Goal: Check status

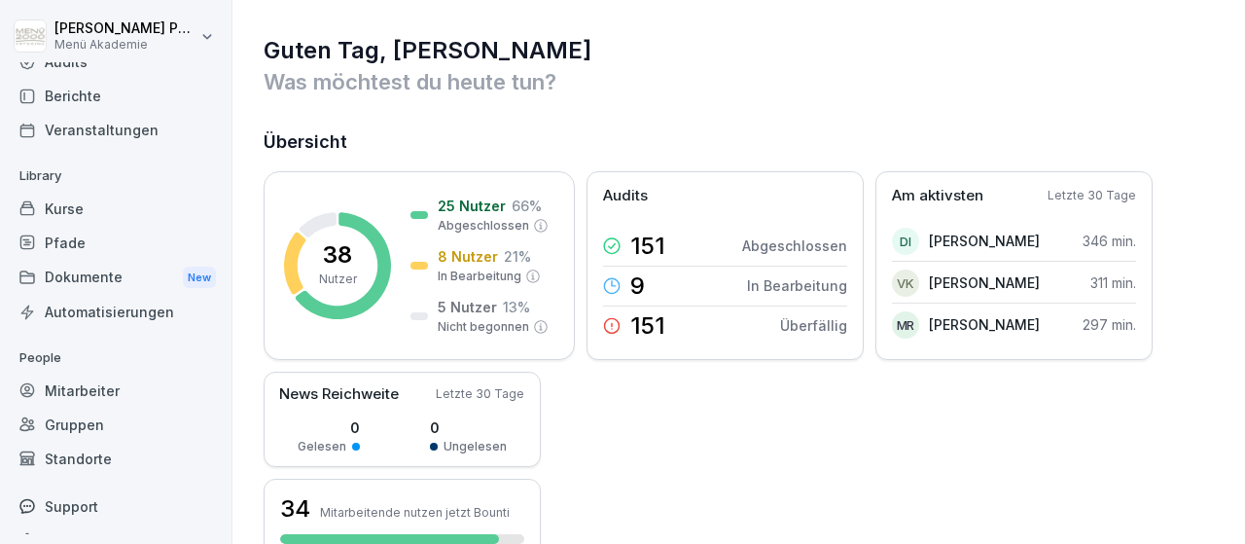
scroll to position [114, 0]
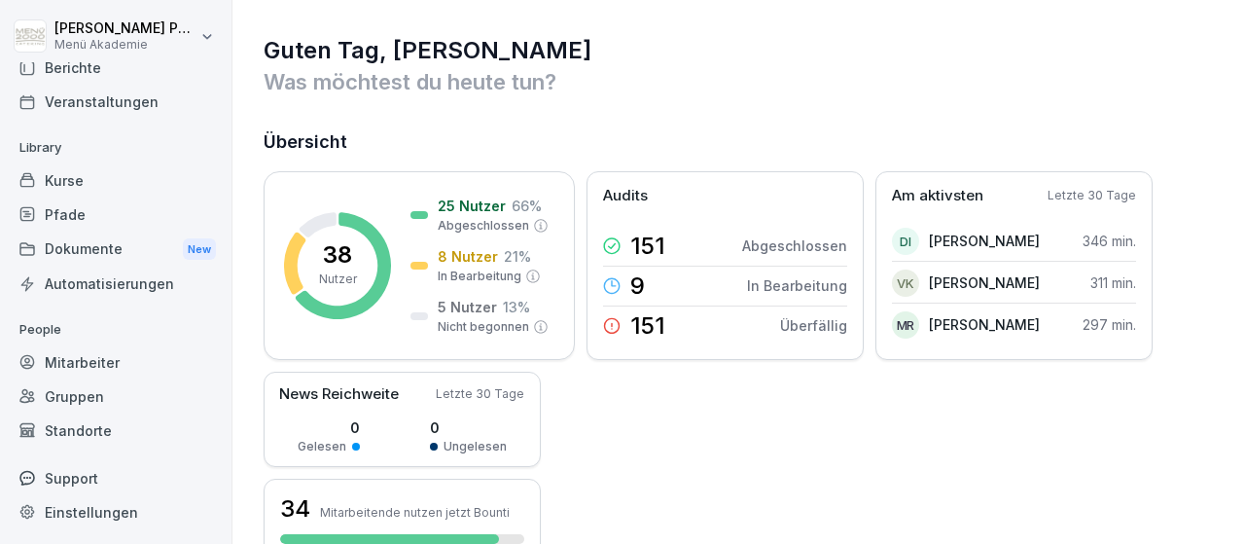
click at [69, 433] on div "Standorte" at bounding box center [116, 430] width 212 height 34
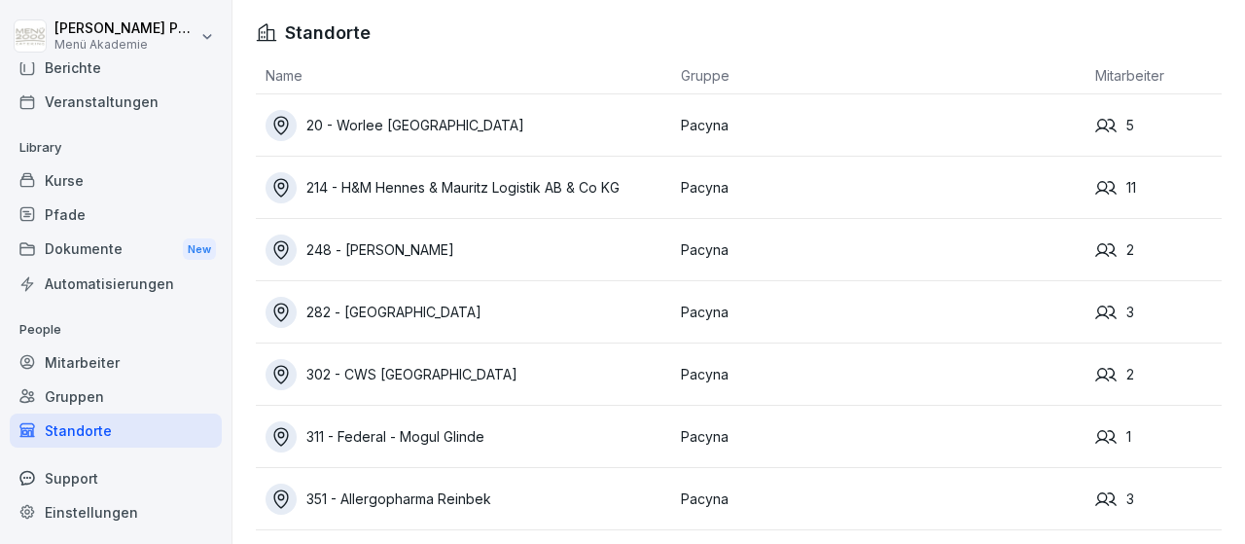
click at [439, 125] on div "20 - Worlee [GEOGRAPHIC_DATA]" at bounding box center [469, 125] width 406 height 31
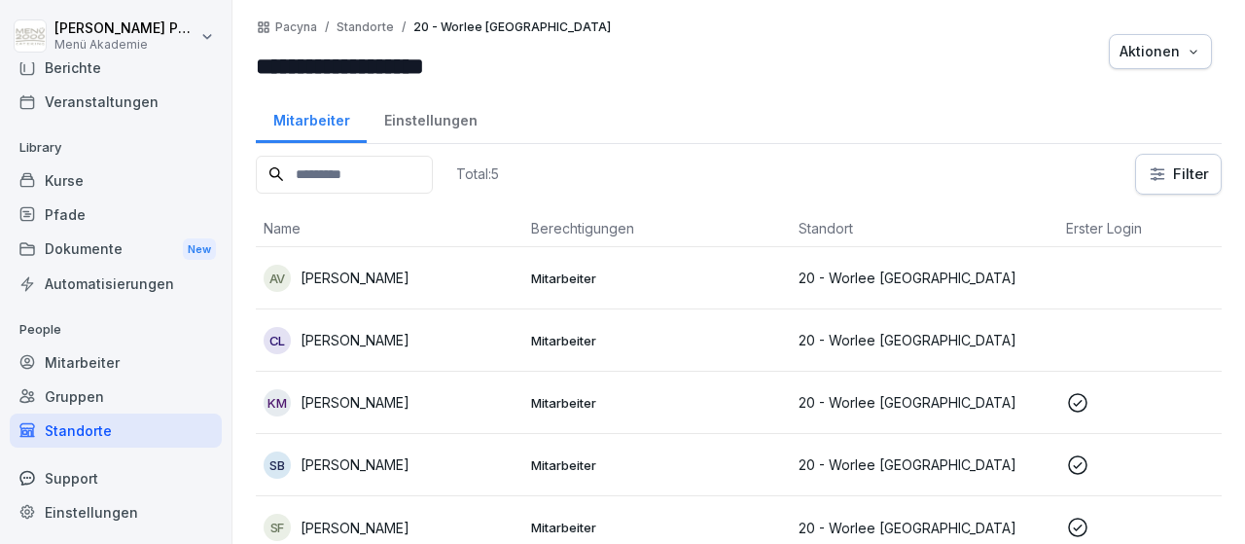
click at [589, 279] on p "Mitarbeiter" at bounding box center [657, 278] width 252 height 18
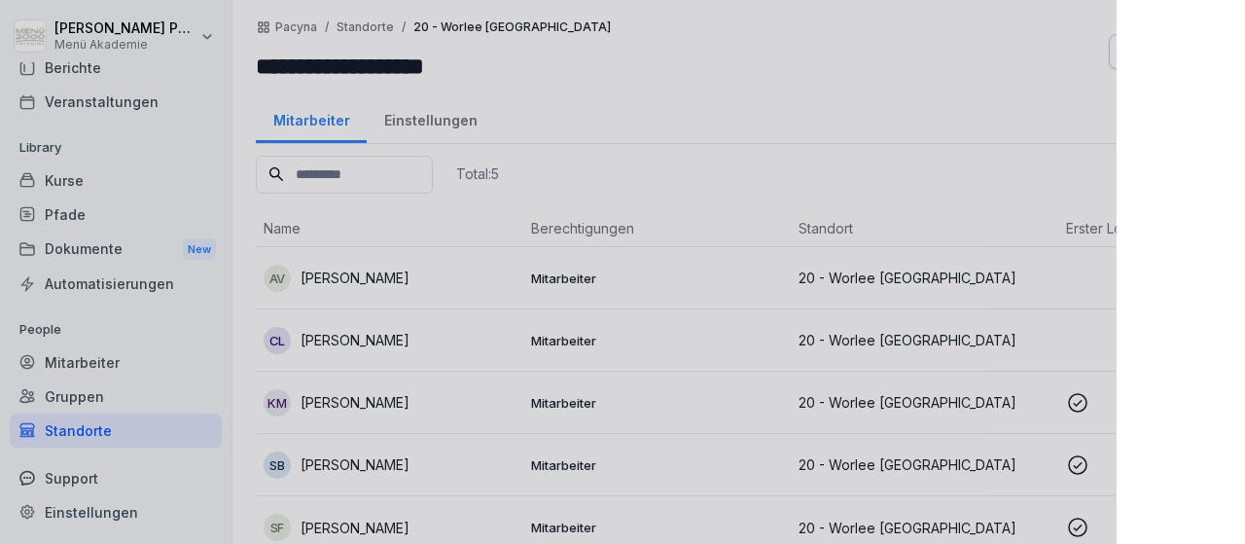
scroll to position [114, 0]
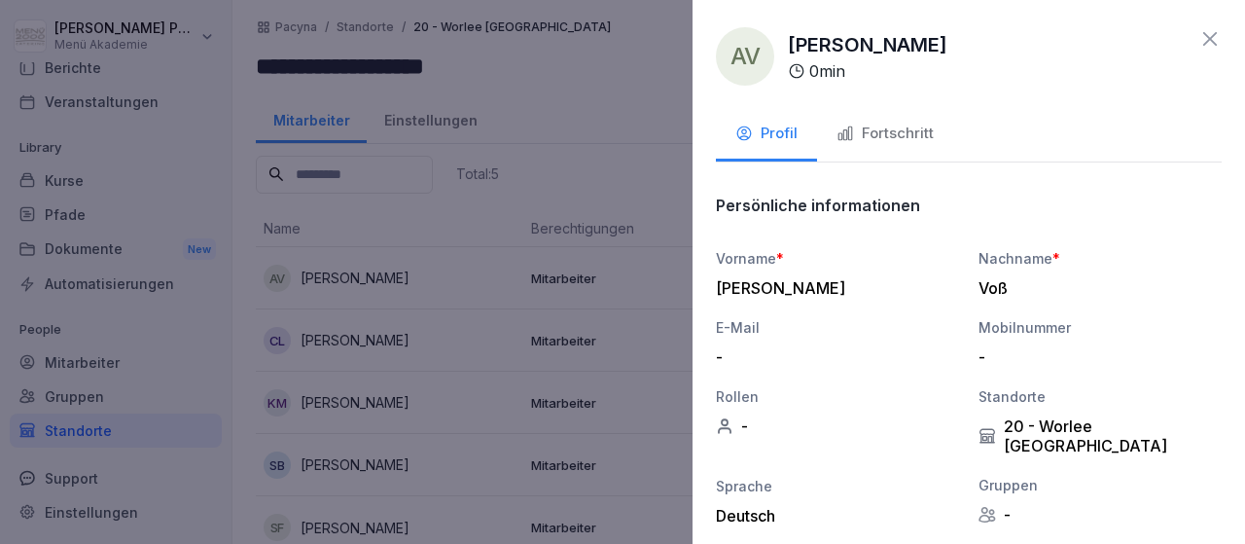
click at [901, 137] on div "Fortschritt" at bounding box center [884, 134] width 97 height 22
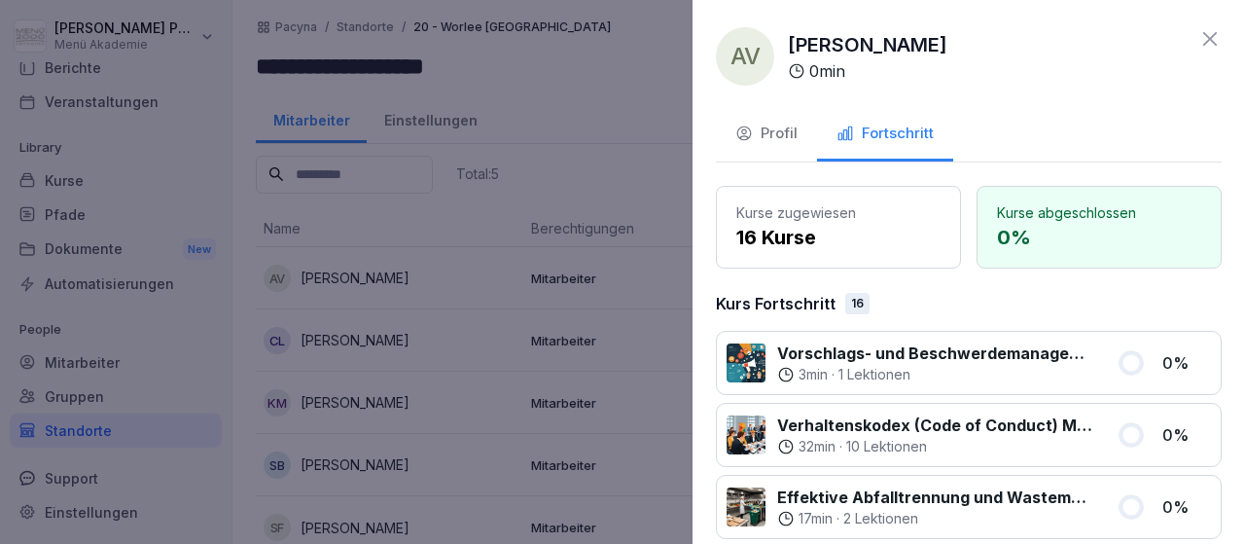
click at [1207, 37] on icon at bounding box center [1210, 39] width 14 height 14
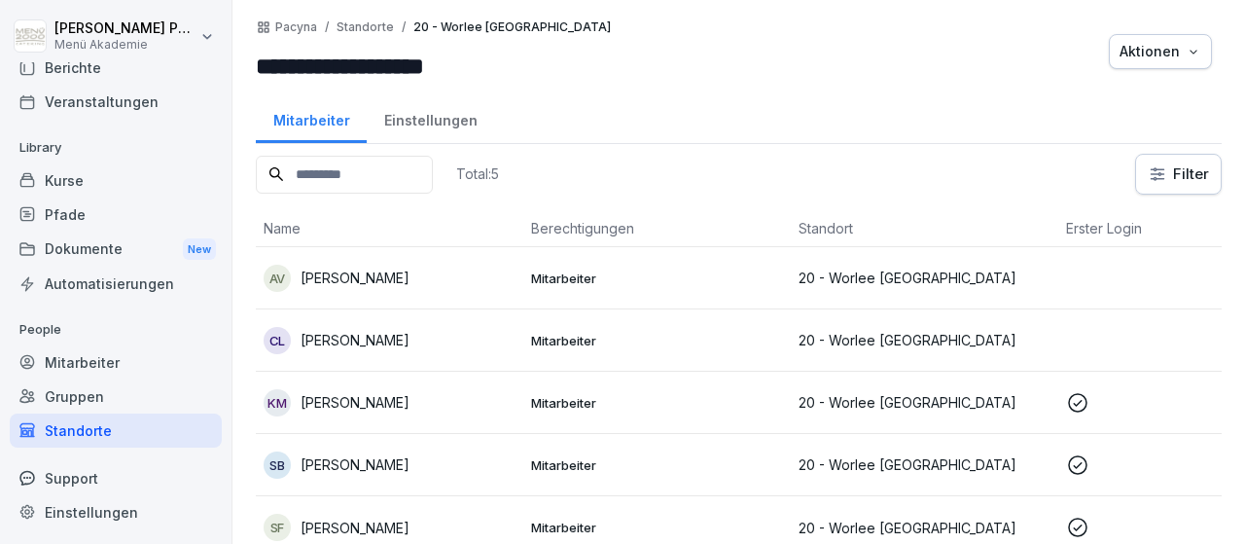
click at [373, 349] on div "CL [PERSON_NAME]" at bounding box center [390, 340] width 252 height 27
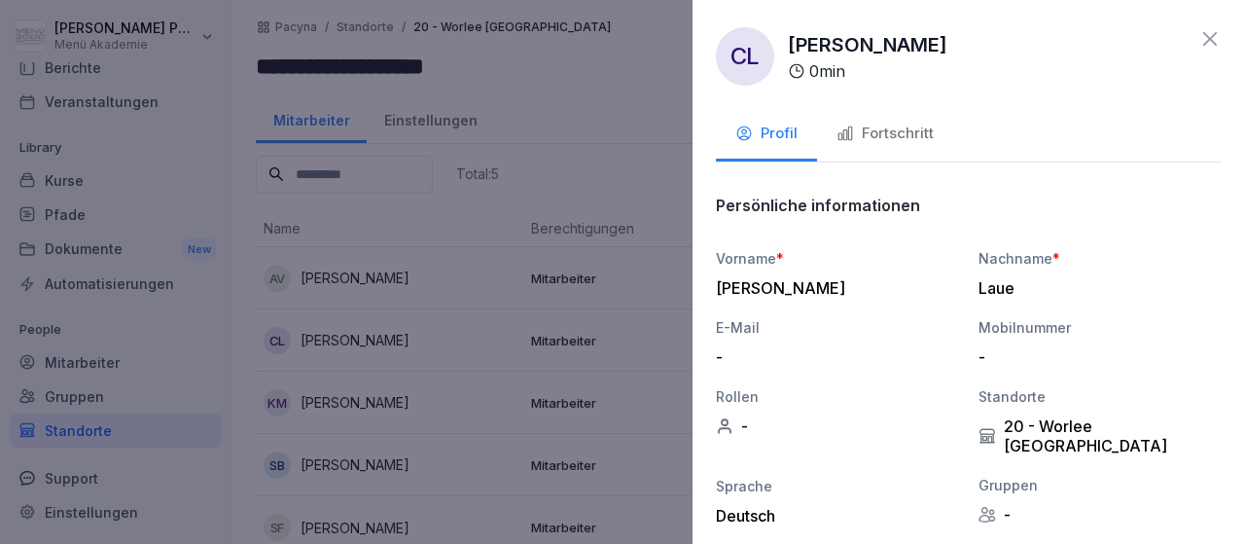
click at [874, 135] on div "Fortschritt" at bounding box center [884, 134] width 97 height 22
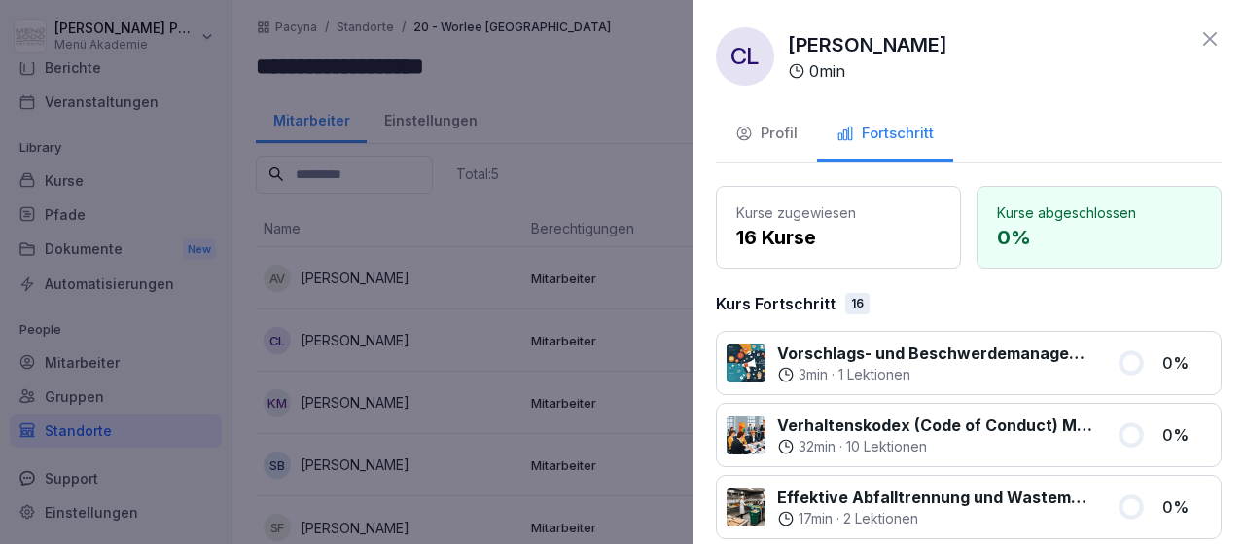
click at [1206, 41] on icon at bounding box center [1209, 38] width 23 height 23
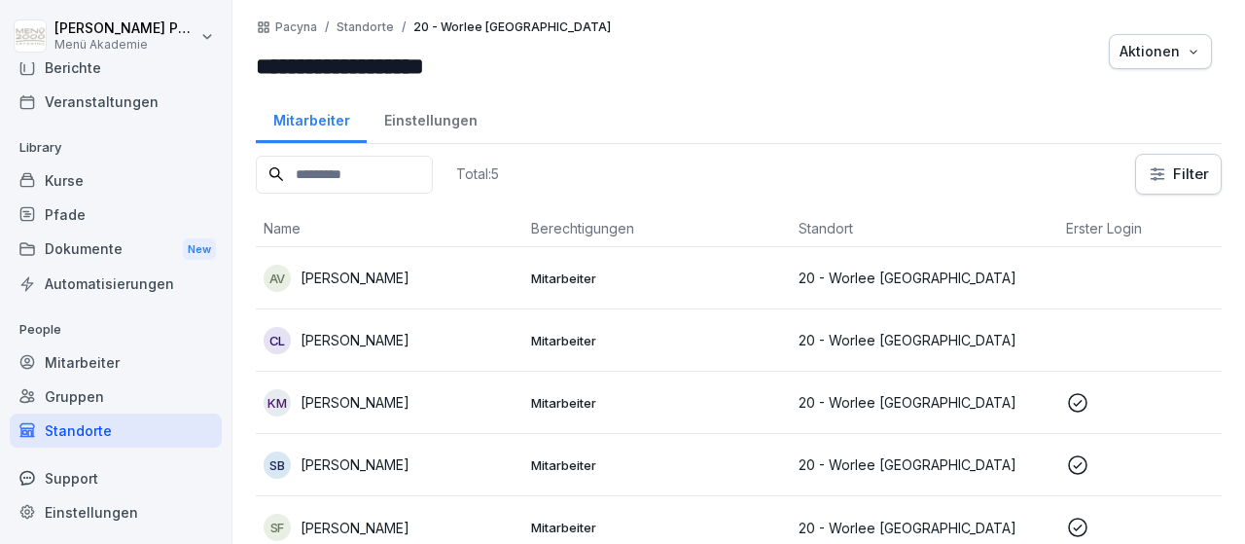
click at [367, 409] on p "[PERSON_NAME]" at bounding box center [355, 402] width 109 height 20
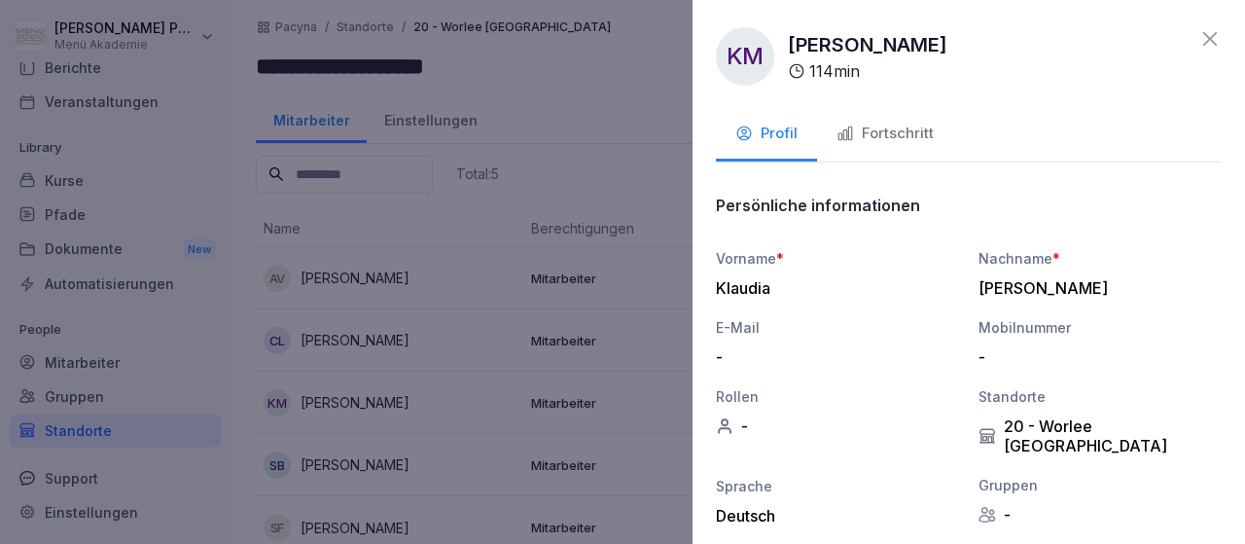
click at [878, 131] on div "Fortschritt" at bounding box center [884, 134] width 97 height 22
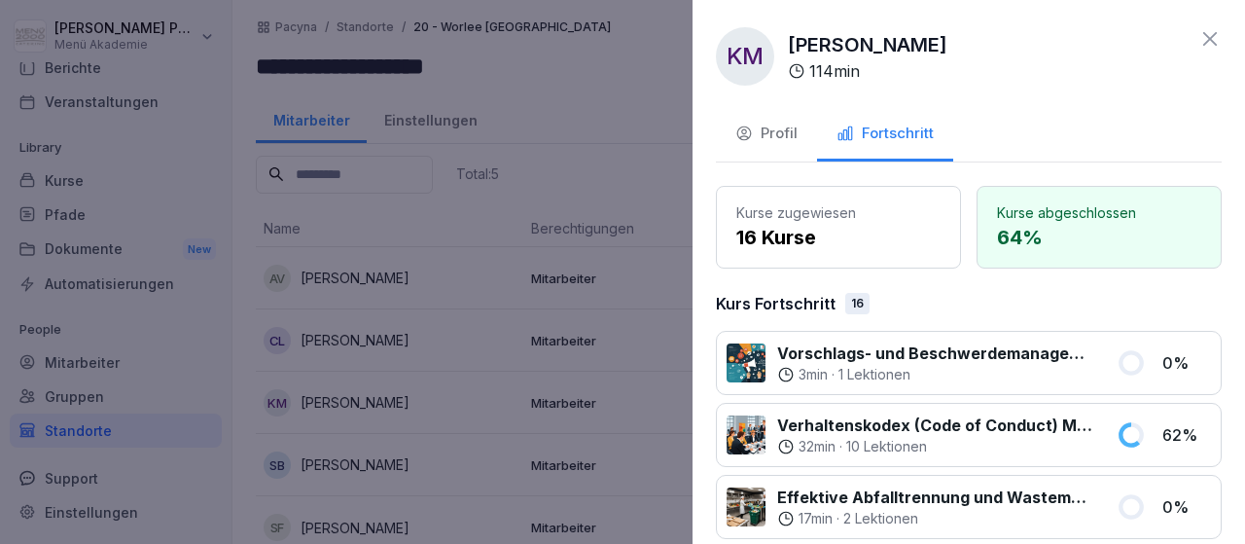
click at [1219, 46] on icon at bounding box center [1209, 38] width 23 height 23
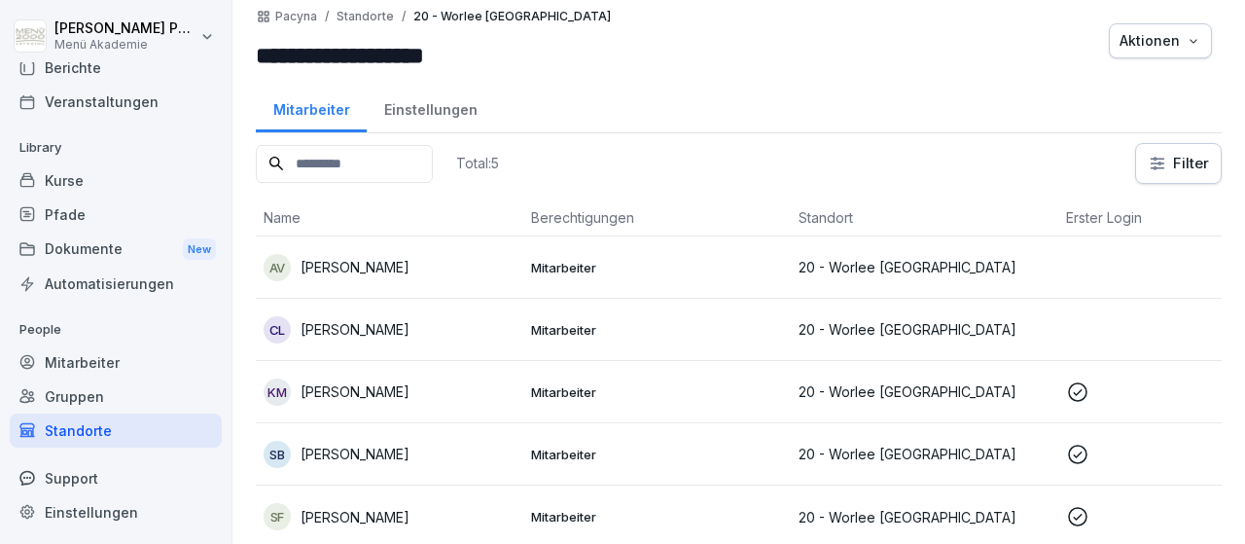
scroll to position [13, 0]
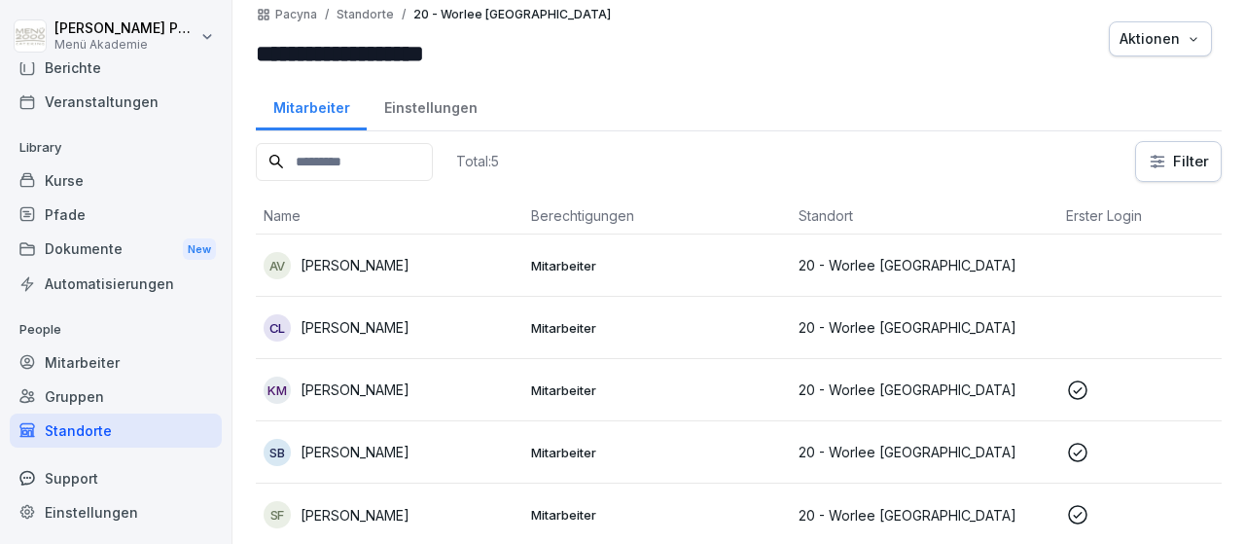
click at [320, 448] on p "[PERSON_NAME]" at bounding box center [355, 452] width 109 height 20
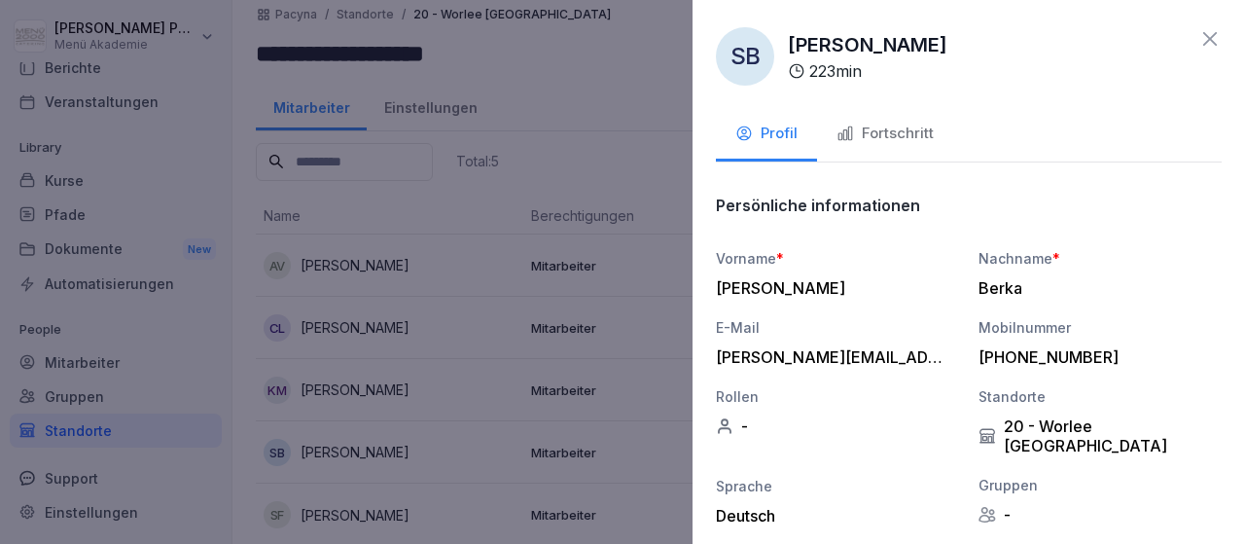
click at [874, 137] on div "Fortschritt" at bounding box center [884, 134] width 97 height 22
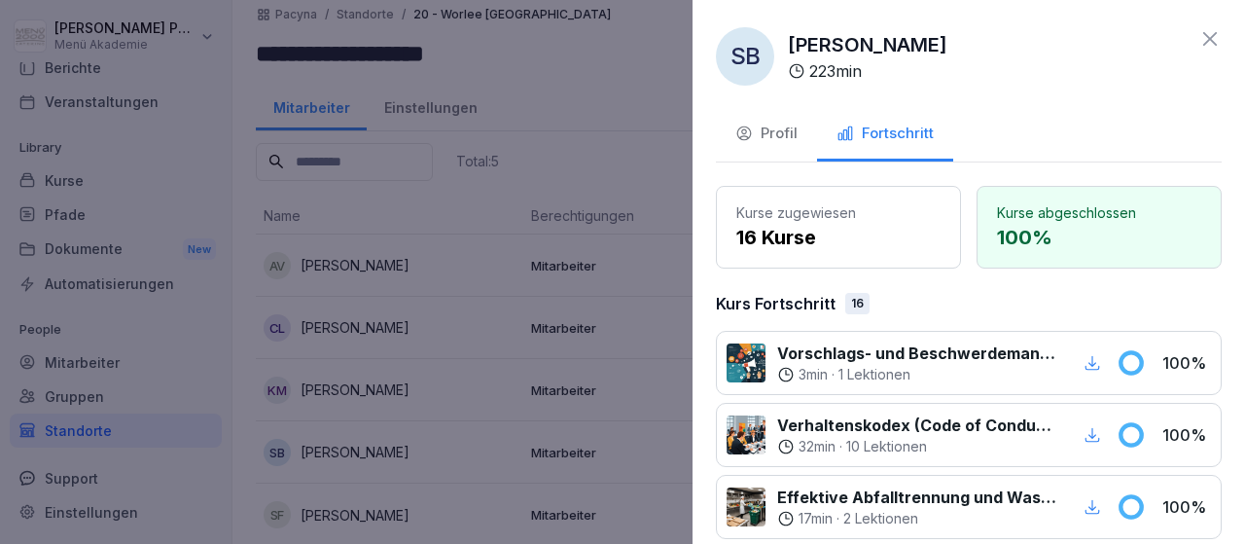
click at [1214, 44] on icon at bounding box center [1209, 38] width 23 height 23
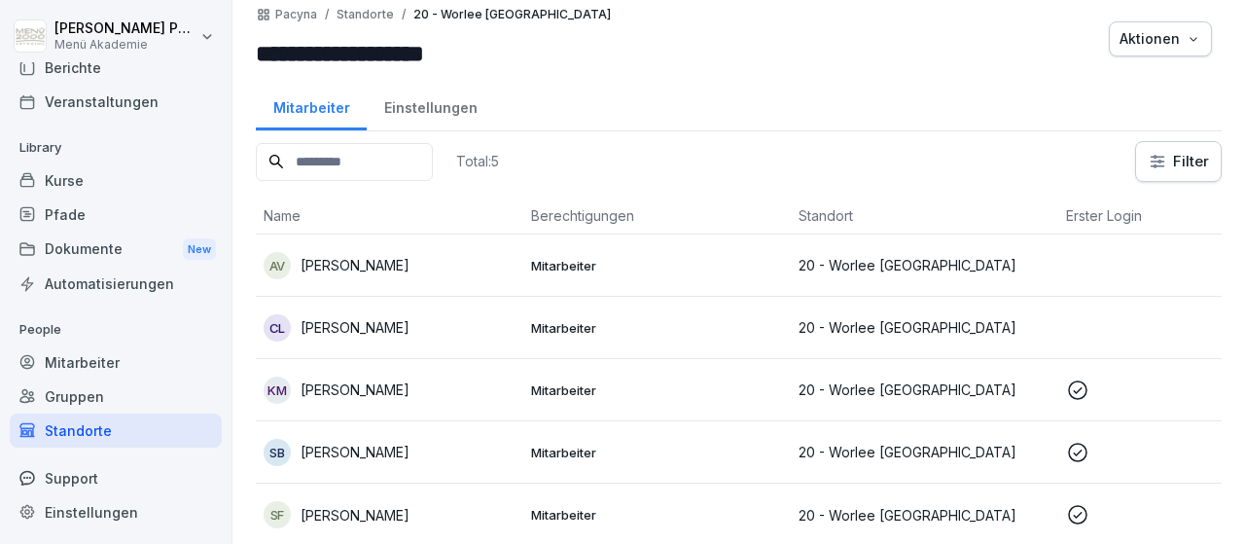
click at [382, 511] on p "[PERSON_NAME]" at bounding box center [355, 515] width 109 height 20
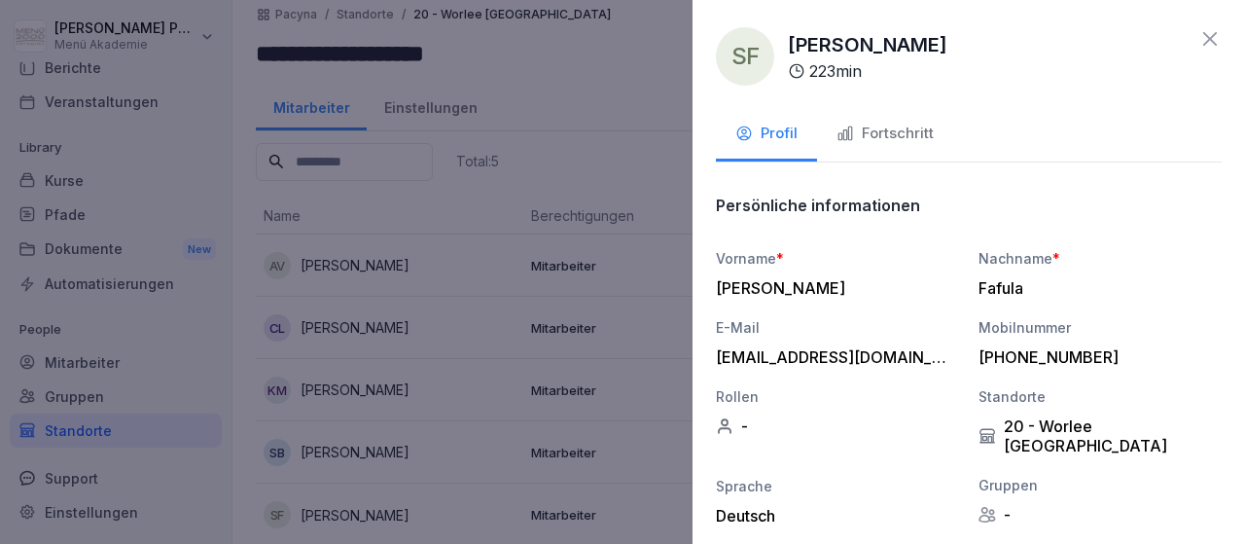
click at [872, 133] on div "Fortschritt" at bounding box center [884, 134] width 97 height 22
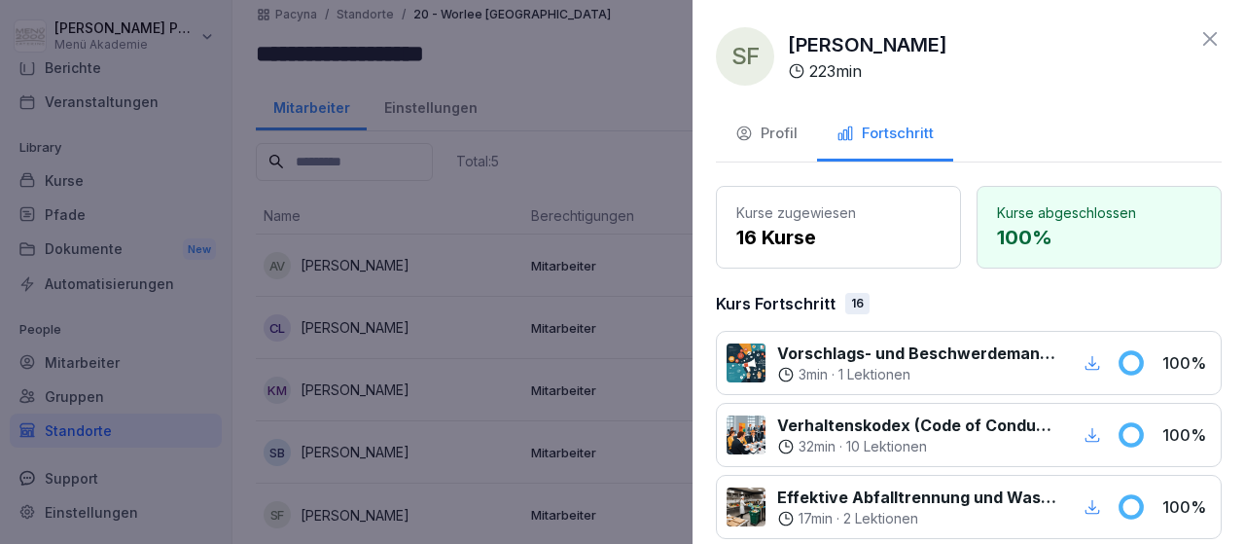
click at [1207, 38] on icon at bounding box center [1209, 38] width 23 height 23
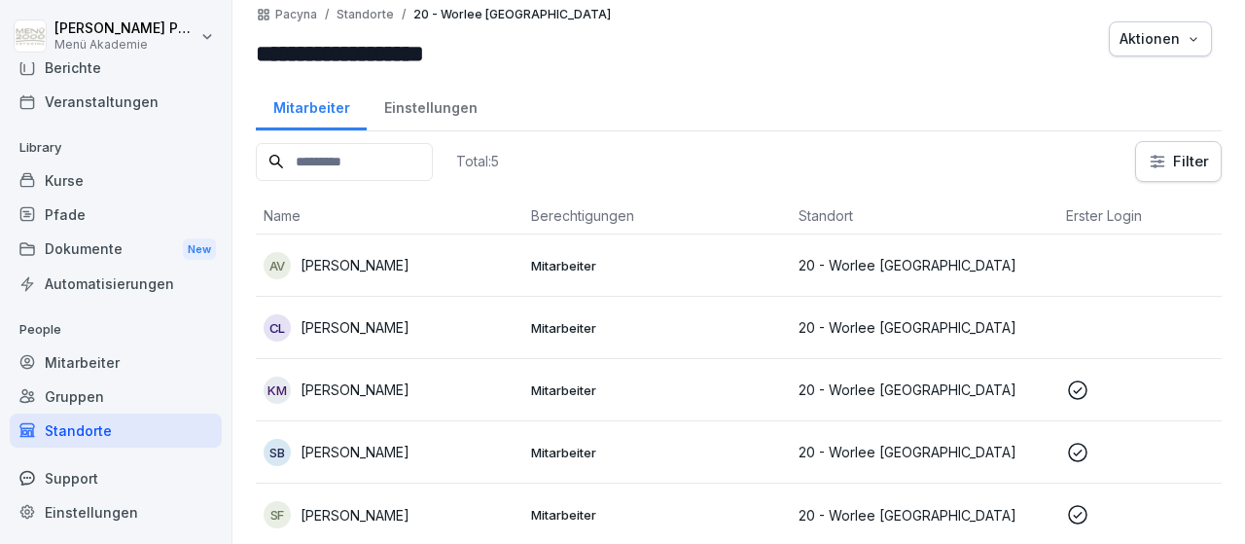
click at [375, 451] on p "[PERSON_NAME]" at bounding box center [355, 452] width 109 height 20
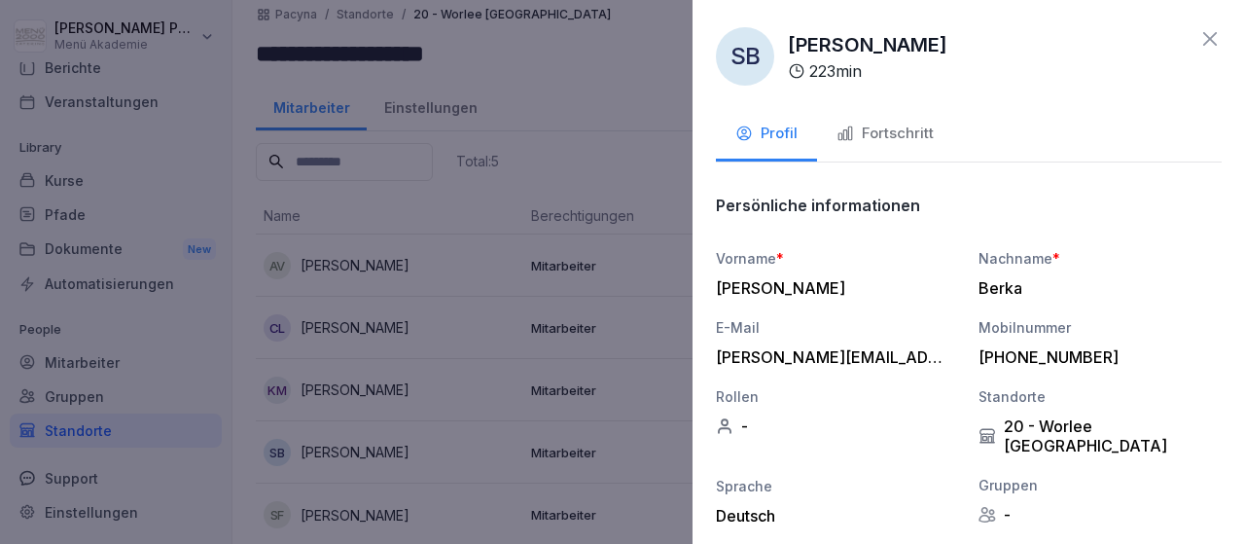
click at [869, 135] on div "Fortschritt" at bounding box center [884, 134] width 97 height 22
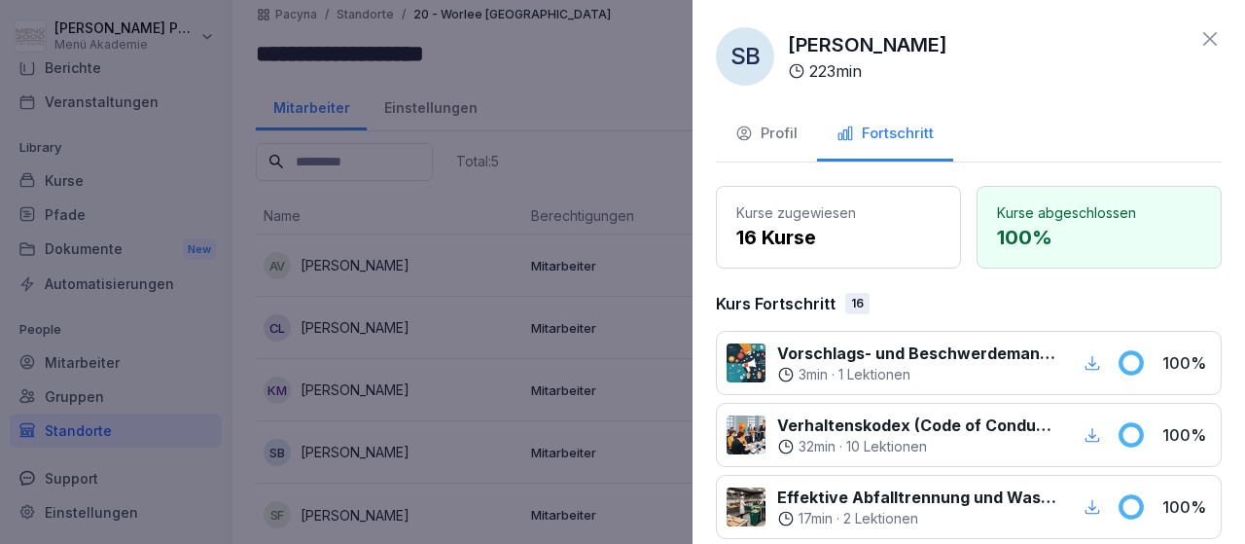
click at [1197, 47] on div "SB [PERSON_NAME] 223 min" at bounding box center [969, 56] width 506 height 58
click at [1207, 40] on icon at bounding box center [1209, 38] width 23 height 23
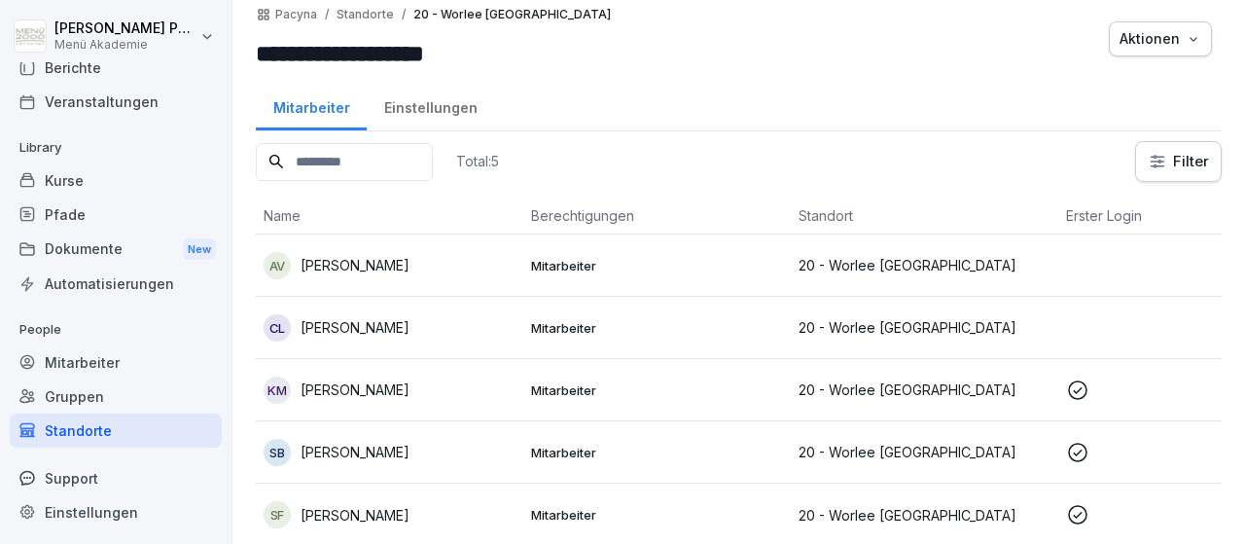
click at [75, 433] on div "Standorte" at bounding box center [116, 430] width 212 height 34
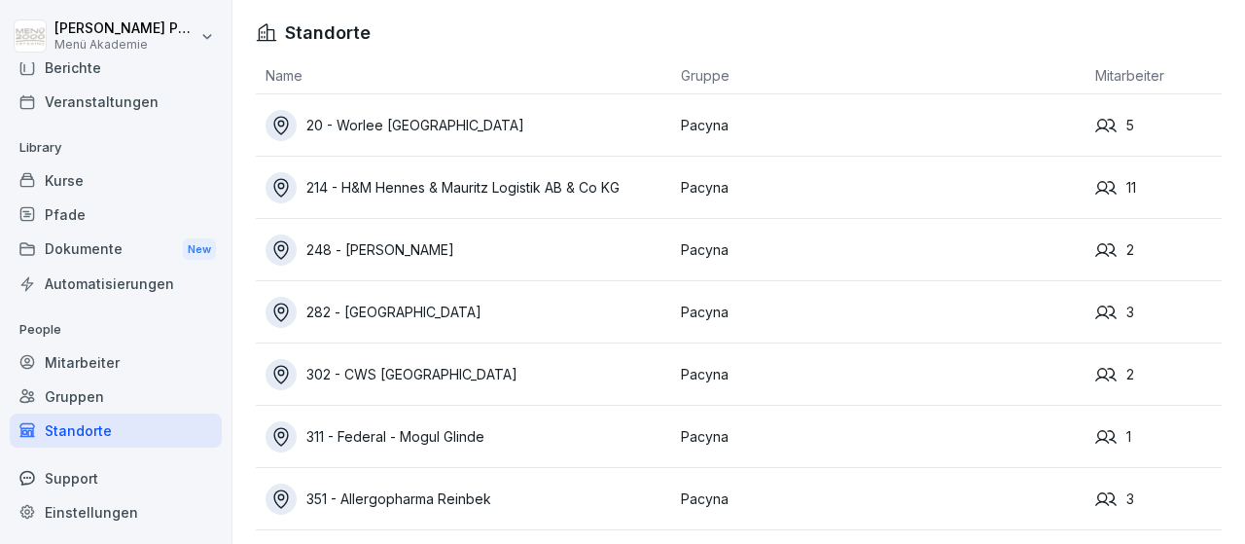
click at [494, 191] on div "214 - H&M Hennes & Mauritz Logistik AB & Co KG" at bounding box center [469, 187] width 406 height 31
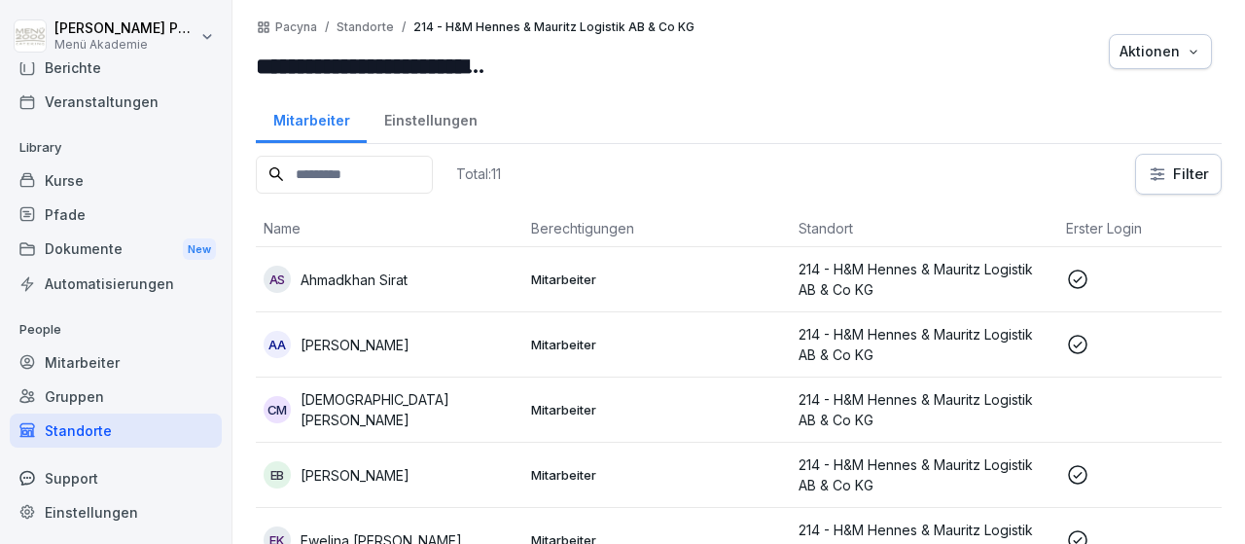
click at [581, 275] on p "Mitarbeiter" at bounding box center [657, 279] width 252 height 18
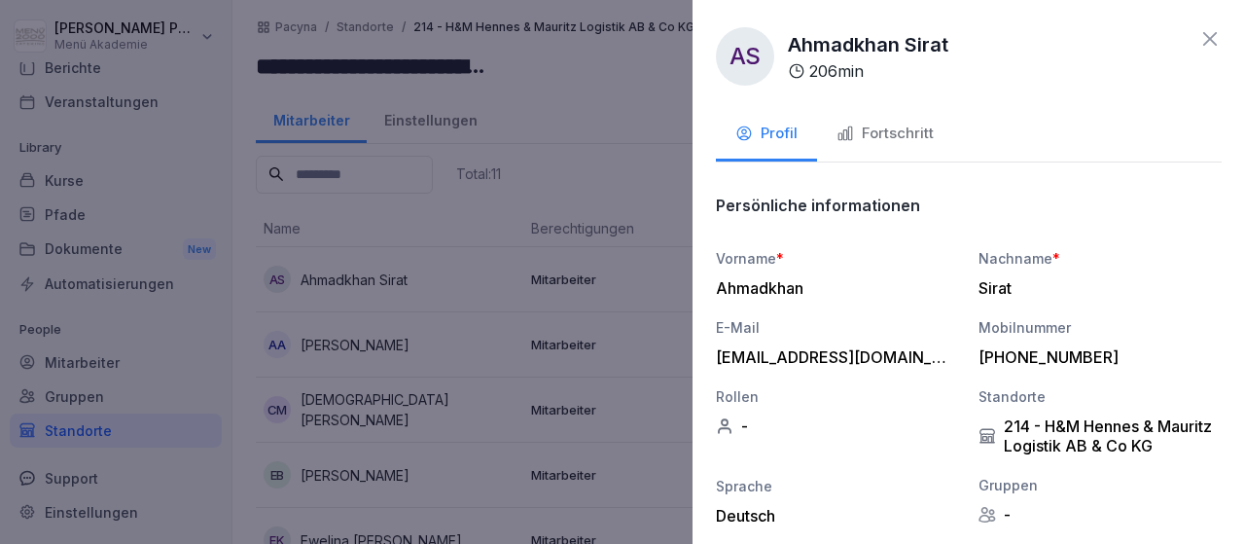
click at [869, 140] on div "Fortschritt" at bounding box center [884, 134] width 97 height 22
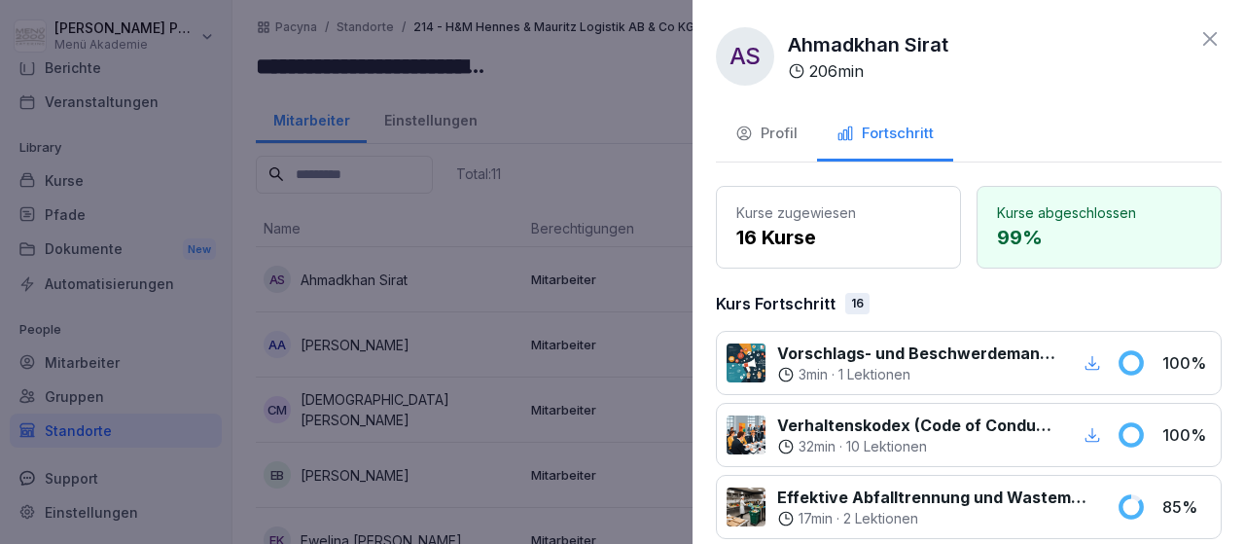
click at [1197, 42] on div "AS Ahmadkhan Sirat 206 min" at bounding box center [969, 56] width 506 height 58
click at [1203, 42] on icon at bounding box center [1209, 38] width 23 height 23
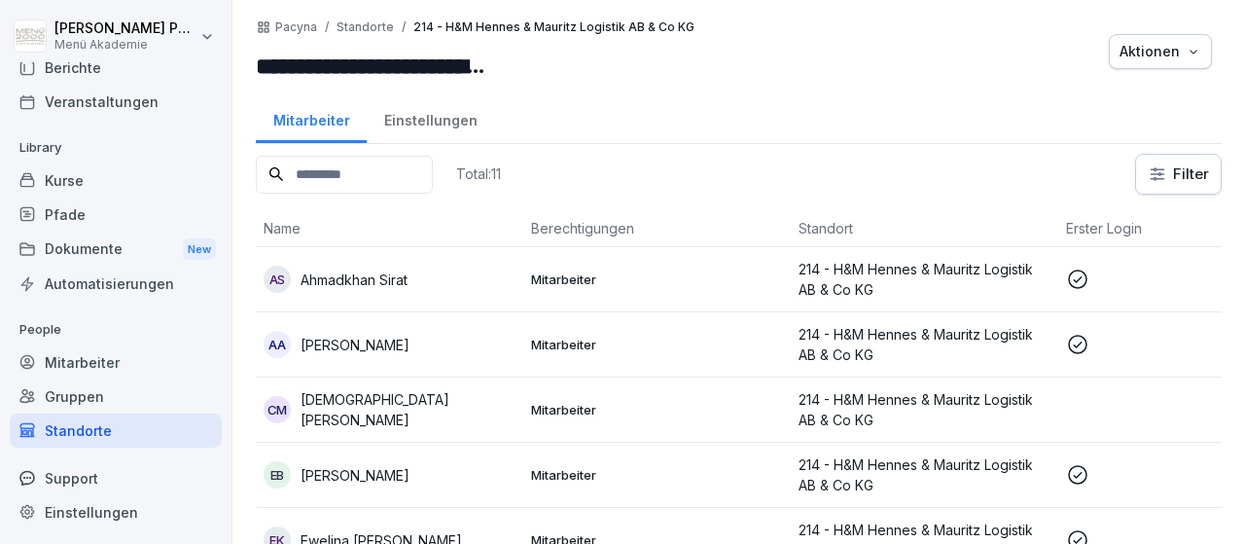
click at [555, 339] on p "Mitarbeiter" at bounding box center [657, 345] width 252 height 18
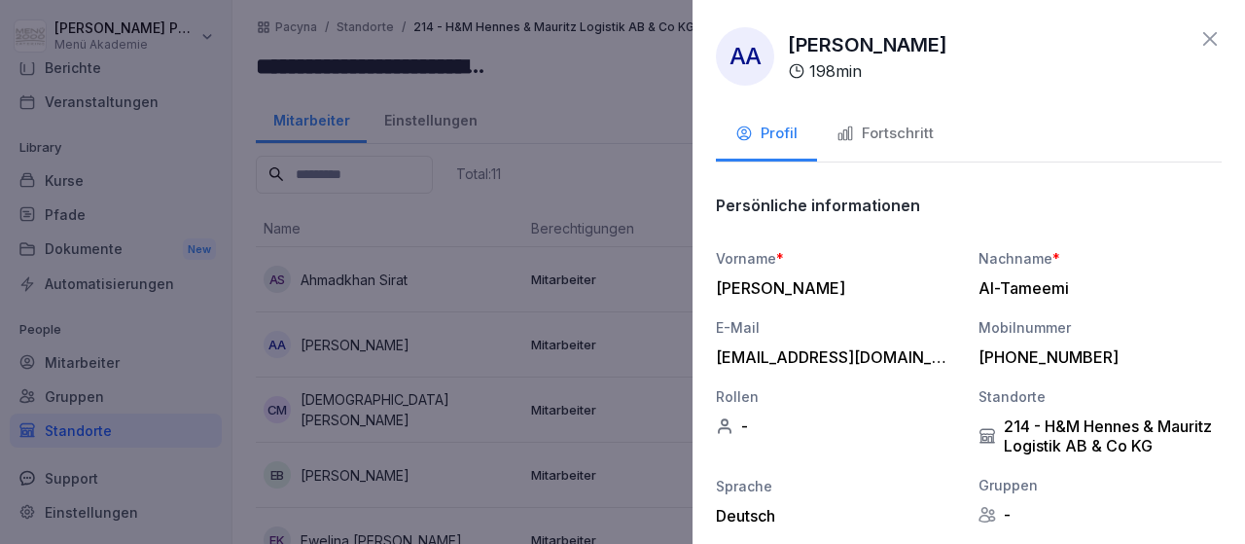
click at [898, 131] on div "Fortschritt" at bounding box center [884, 134] width 97 height 22
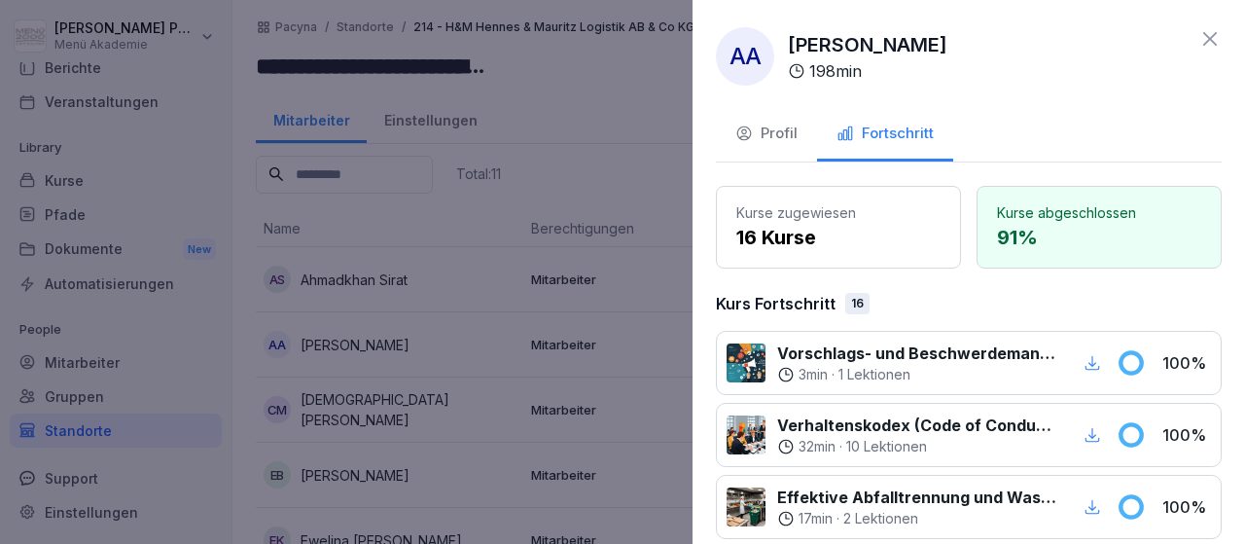
click at [1207, 36] on icon at bounding box center [1210, 39] width 14 height 14
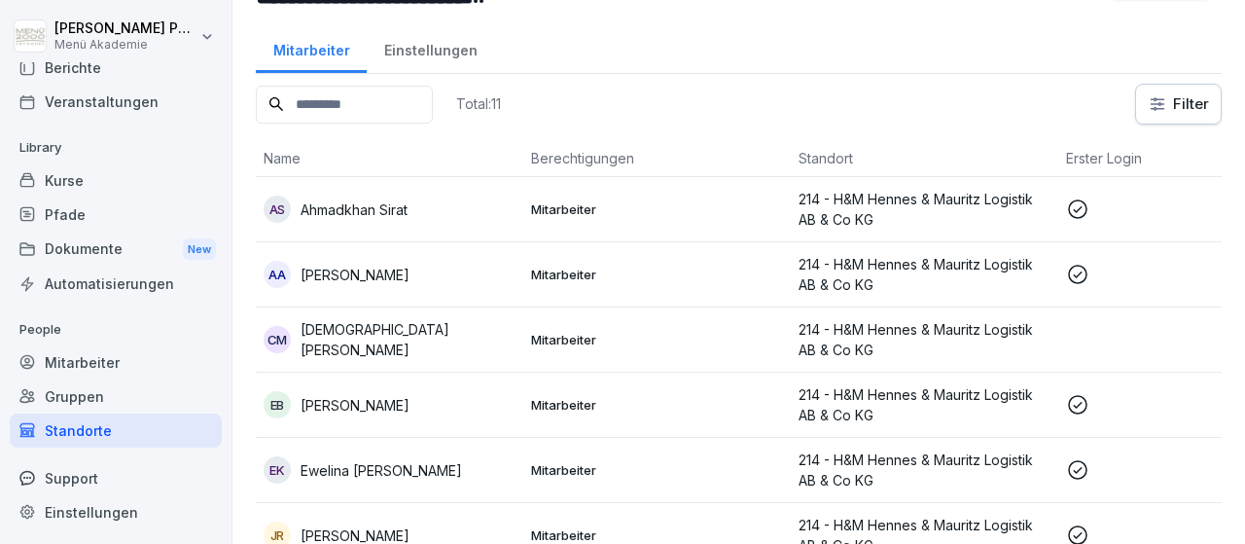
scroll to position [113, 0]
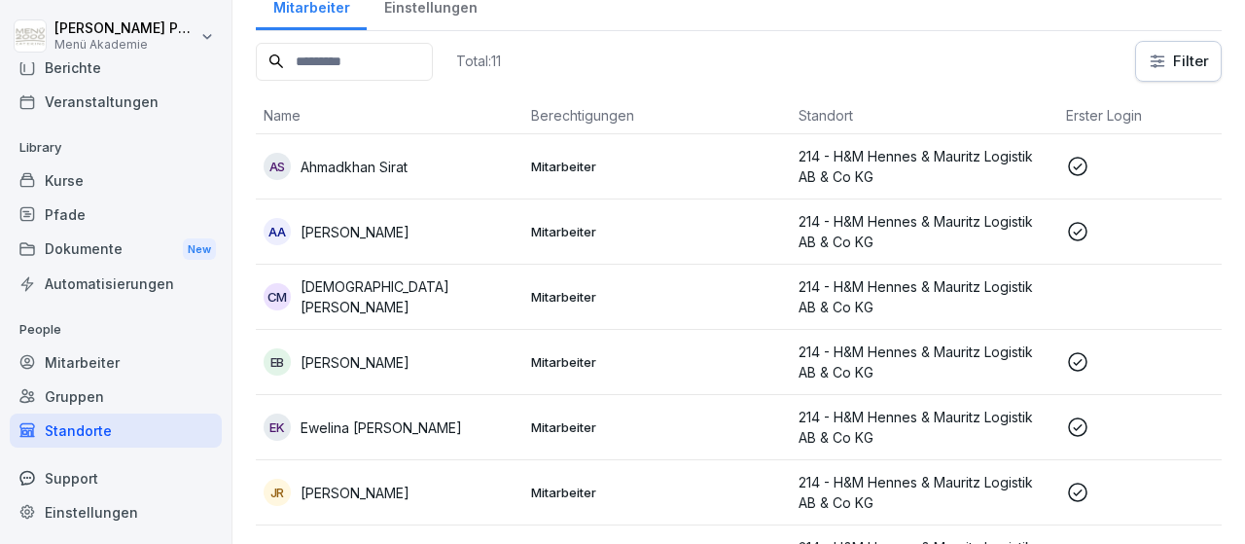
click at [590, 361] on p "Mitarbeiter" at bounding box center [657, 362] width 252 height 18
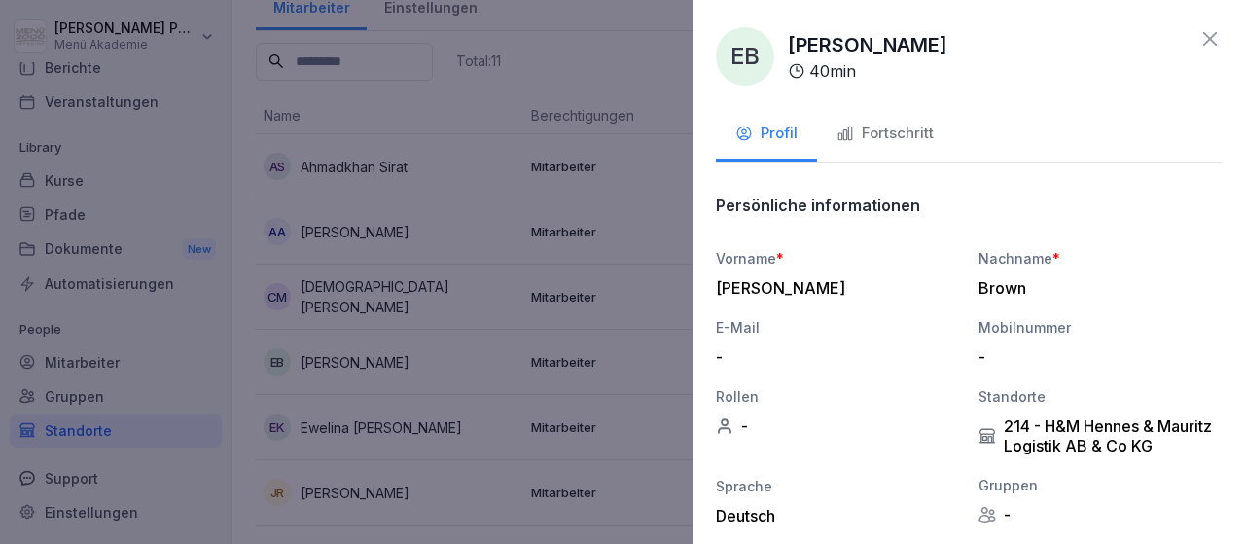
click at [905, 118] on button "Fortschritt" at bounding box center [885, 135] width 136 height 53
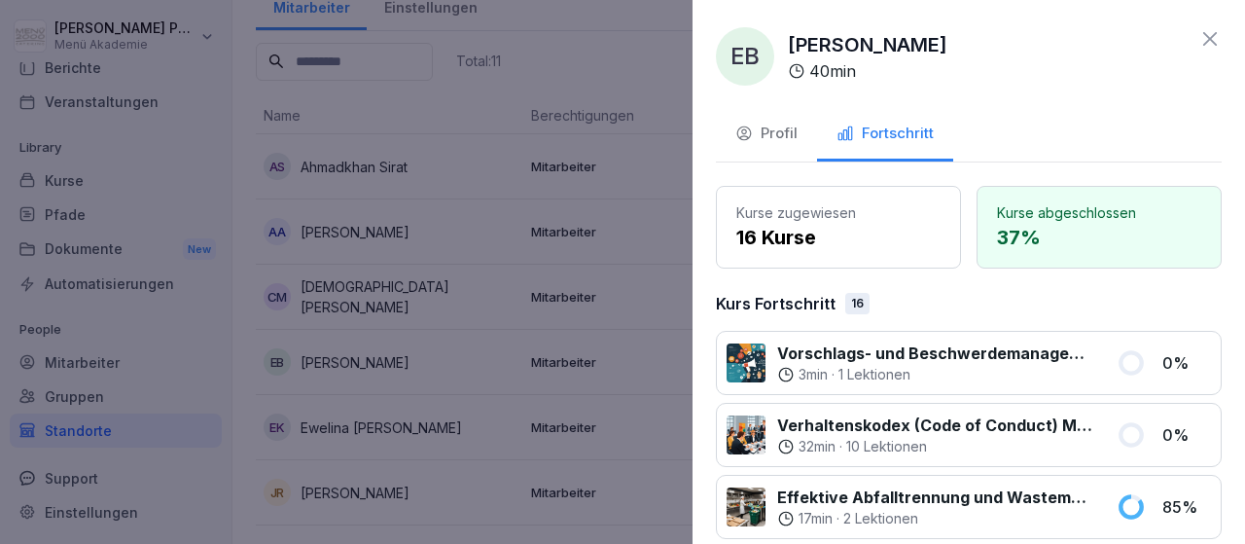
click at [488, 400] on div at bounding box center [622, 272] width 1245 height 544
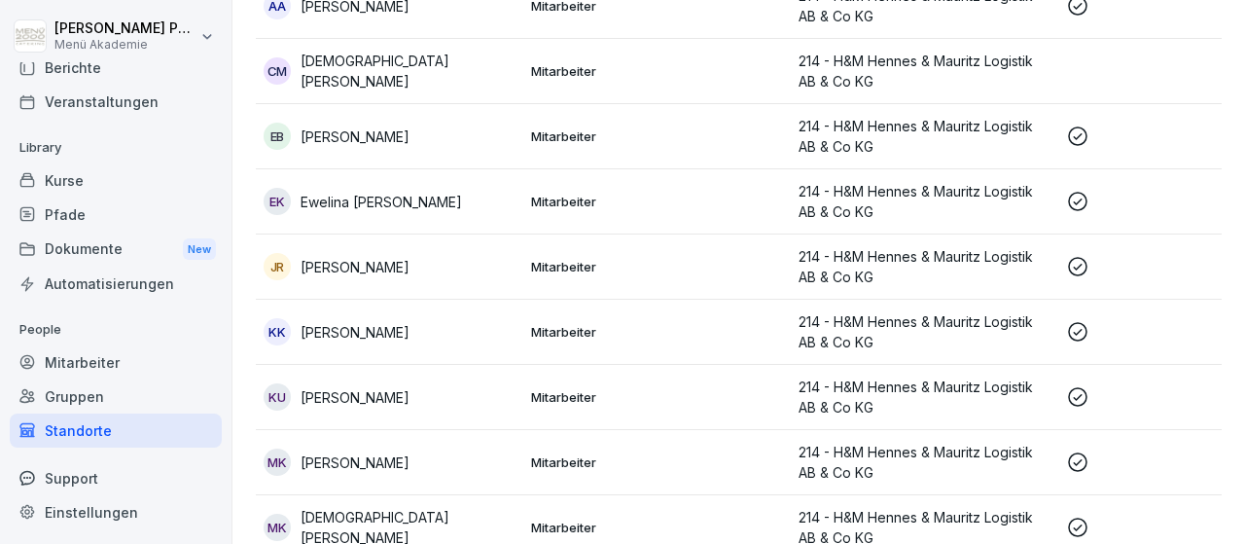
scroll to position [417, 0]
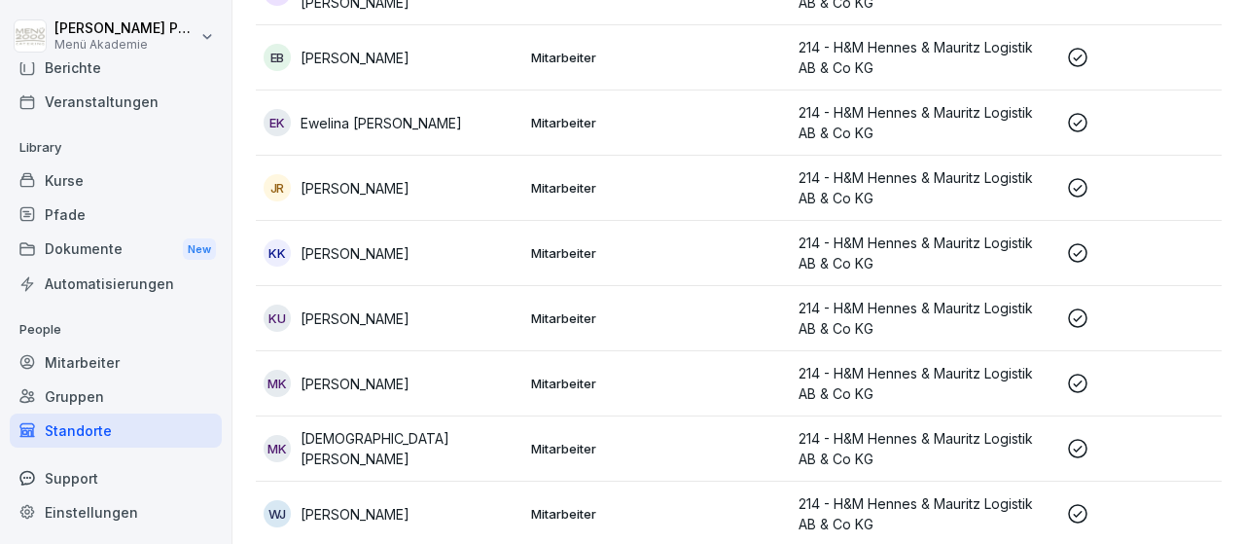
click at [420, 449] on p "[DEMOGRAPHIC_DATA][PERSON_NAME]" at bounding box center [408, 448] width 215 height 41
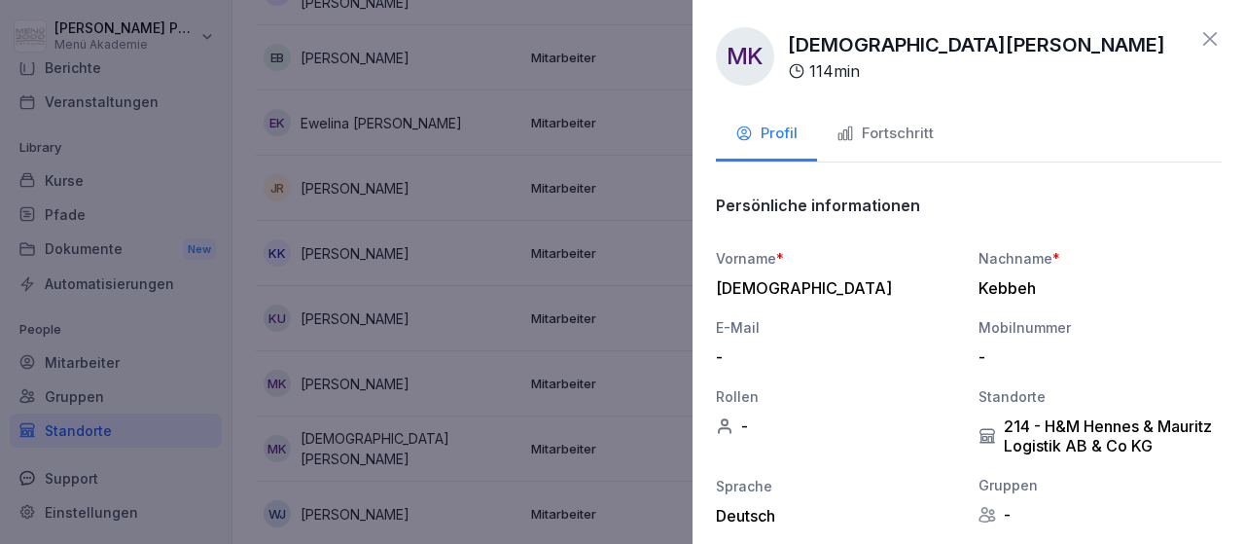
click at [913, 138] on div "Fortschritt" at bounding box center [884, 134] width 97 height 22
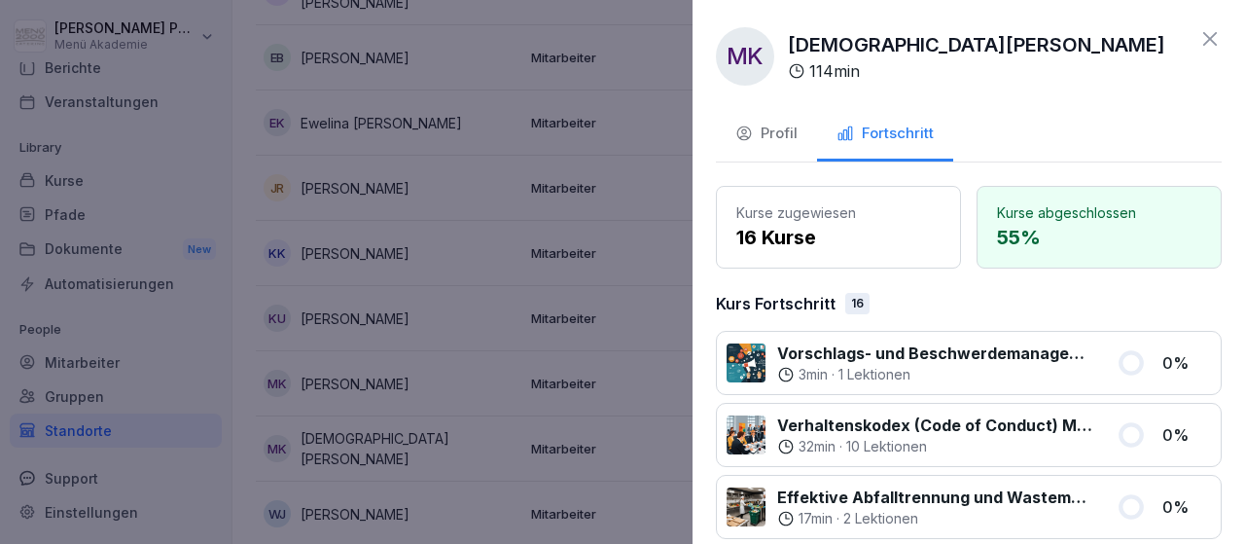
click at [1198, 44] on icon at bounding box center [1209, 38] width 23 height 23
